Goal: Transaction & Acquisition: Subscribe to service/newsletter

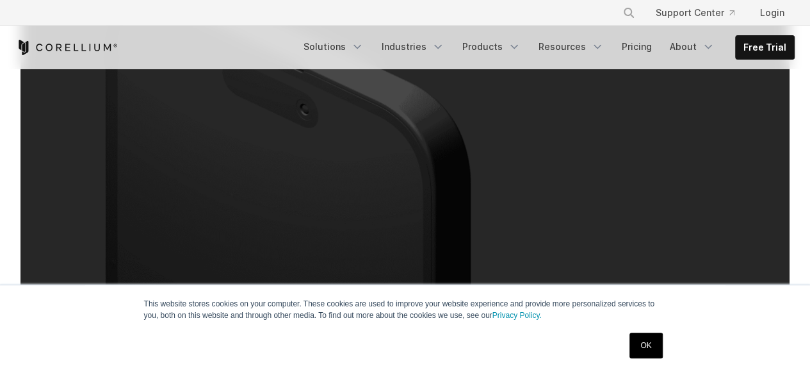
scroll to position [328, 0]
click at [755, 42] on link "Free Trial" at bounding box center [765, 47] width 58 height 23
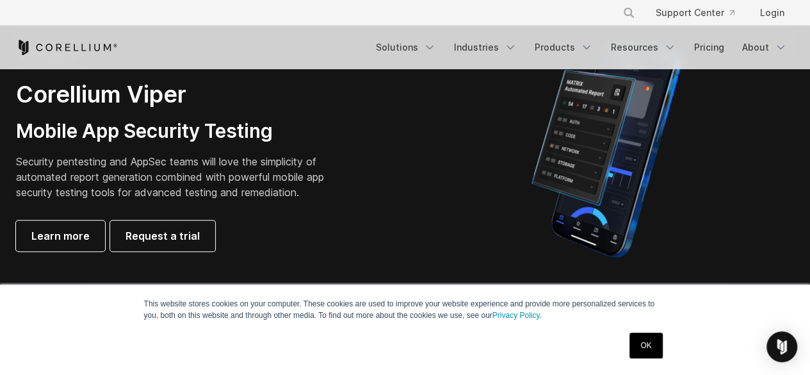
scroll to position [333, 0]
click at [646, 343] on link "OK" at bounding box center [646, 345] width 33 height 26
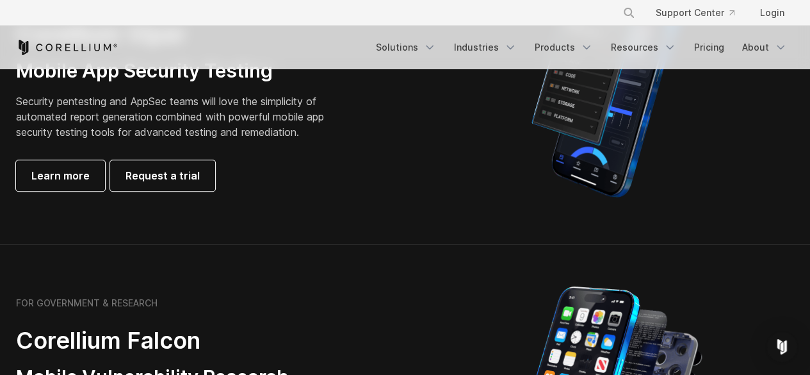
scroll to position [393, 0]
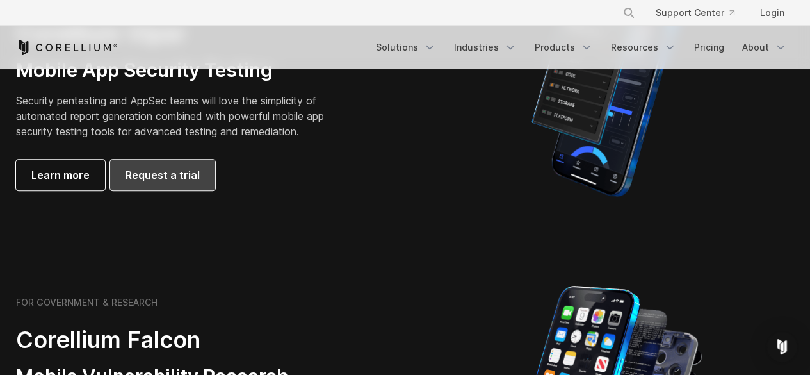
click at [184, 166] on link "Request a trial" at bounding box center [162, 174] width 105 height 31
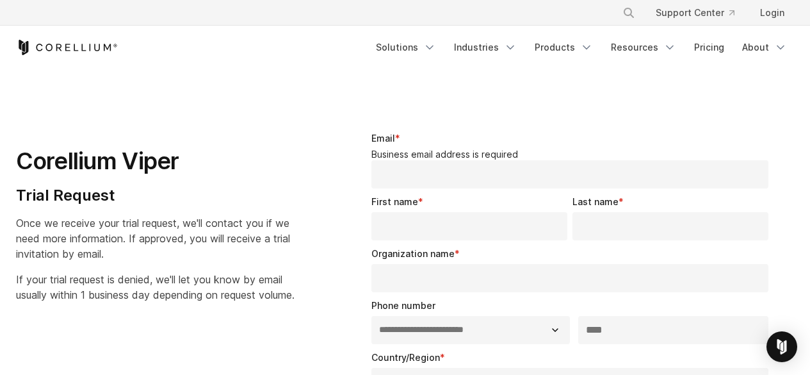
select select "**"
